Goal: Information Seeking & Learning: Understand process/instructions

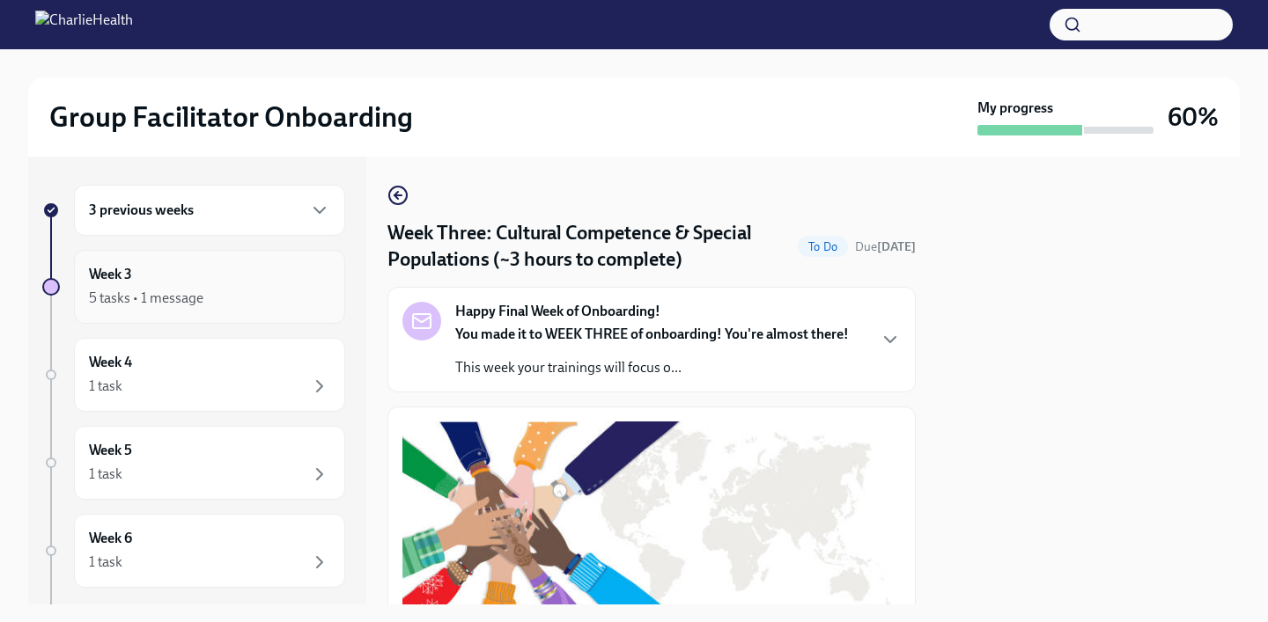
click at [242, 303] on div "5 tasks • 1 message" at bounding box center [209, 298] width 241 height 21
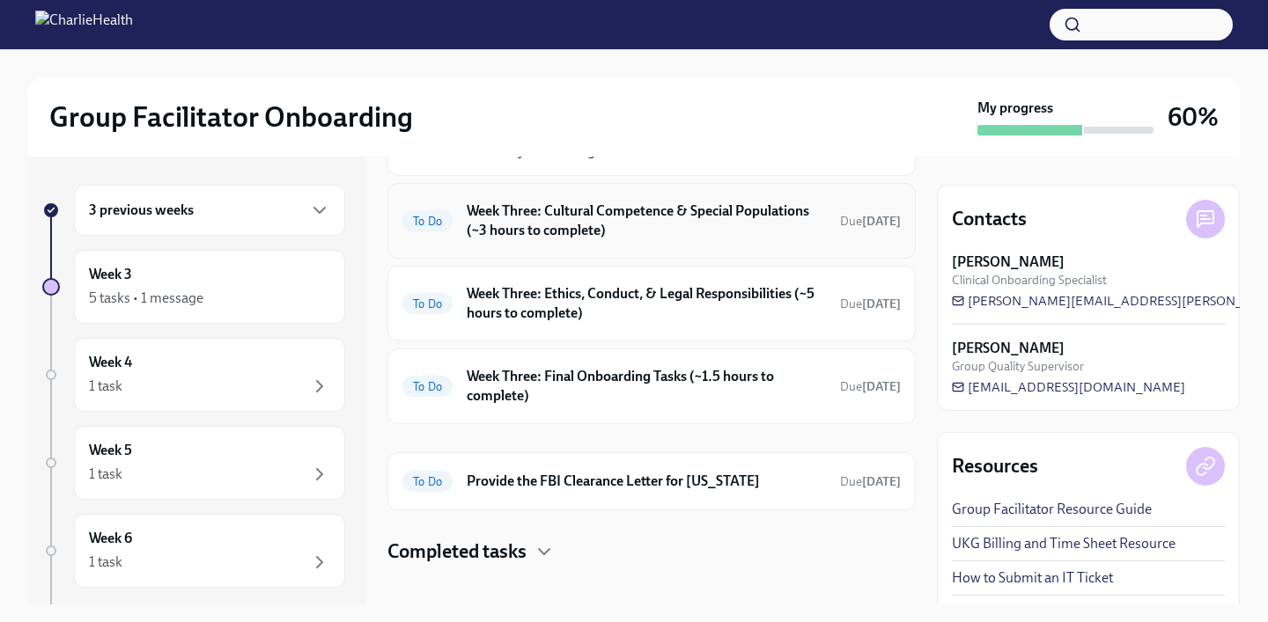
scroll to position [184, 0]
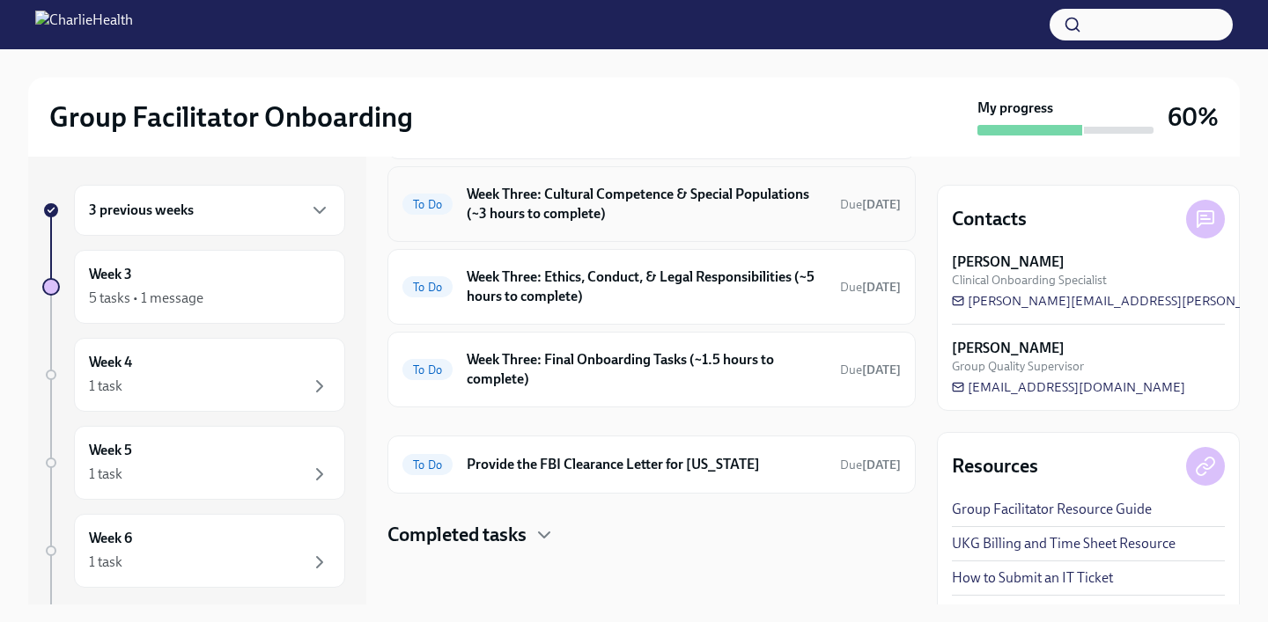
click at [620, 215] on h6 "Week Three: Cultural Competence & Special Populations (~3 hours to complete)" at bounding box center [646, 204] width 359 height 39
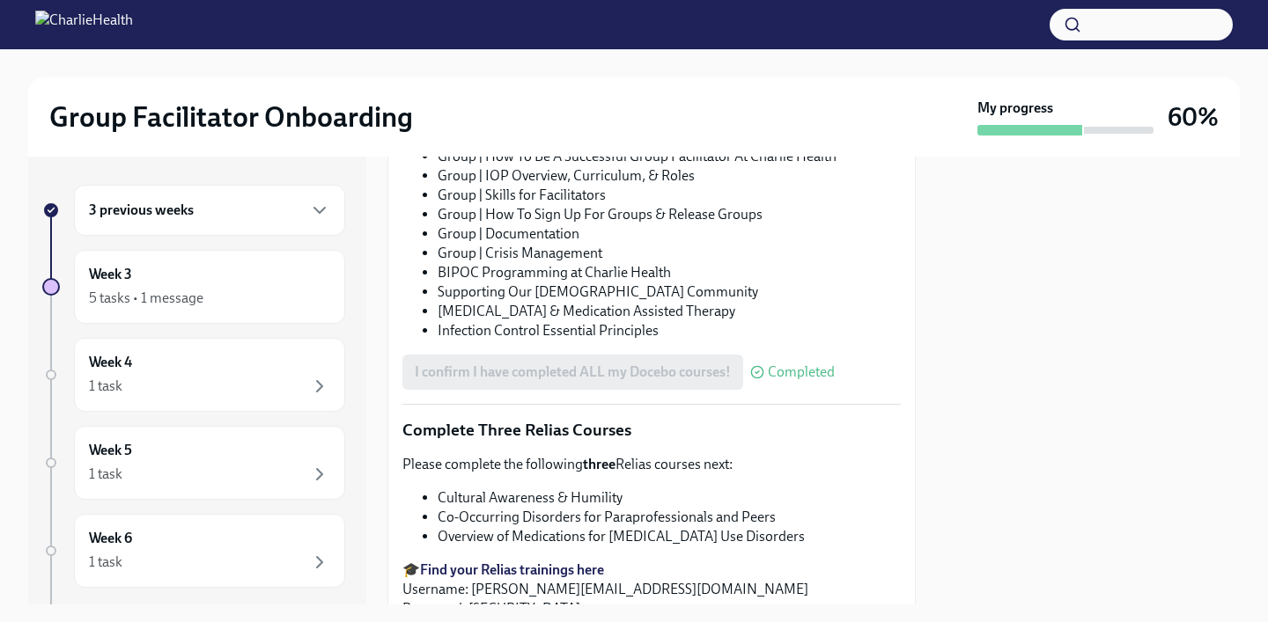
scroll to position [1435, 0]
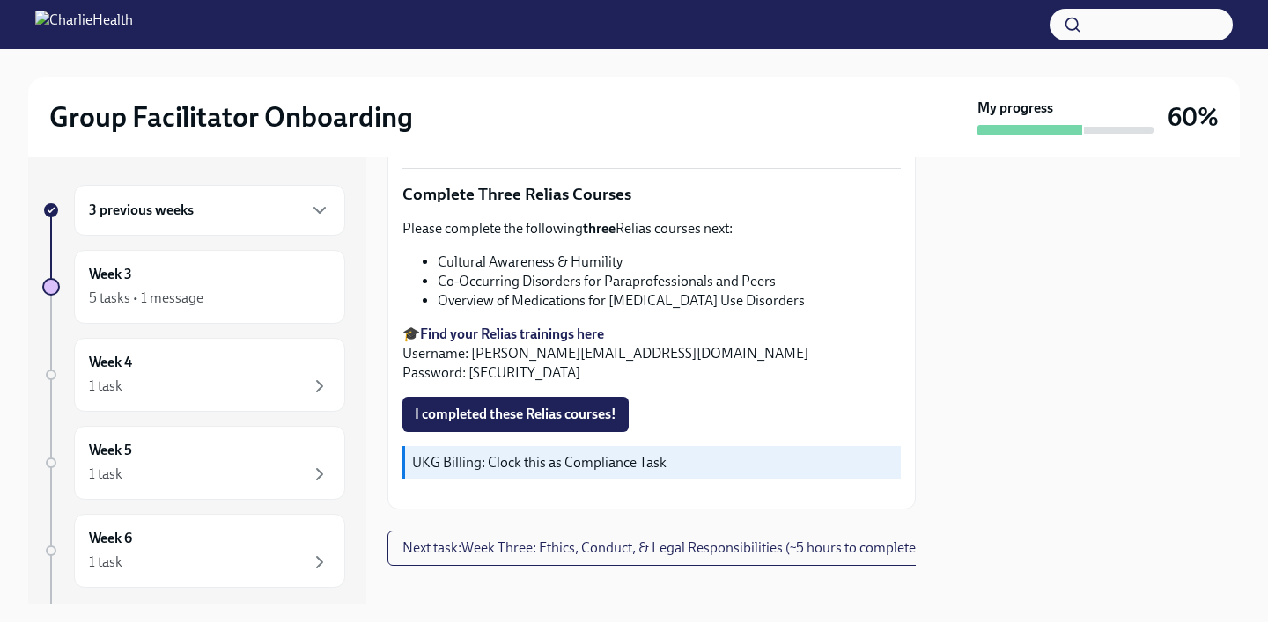
click at [544, 335] on strong "Find your Relias trainings here" at bounding box center [512, 334] width 184 height 17
